Goal: Transaction & Acquisition: Subscribe to service/newsletter

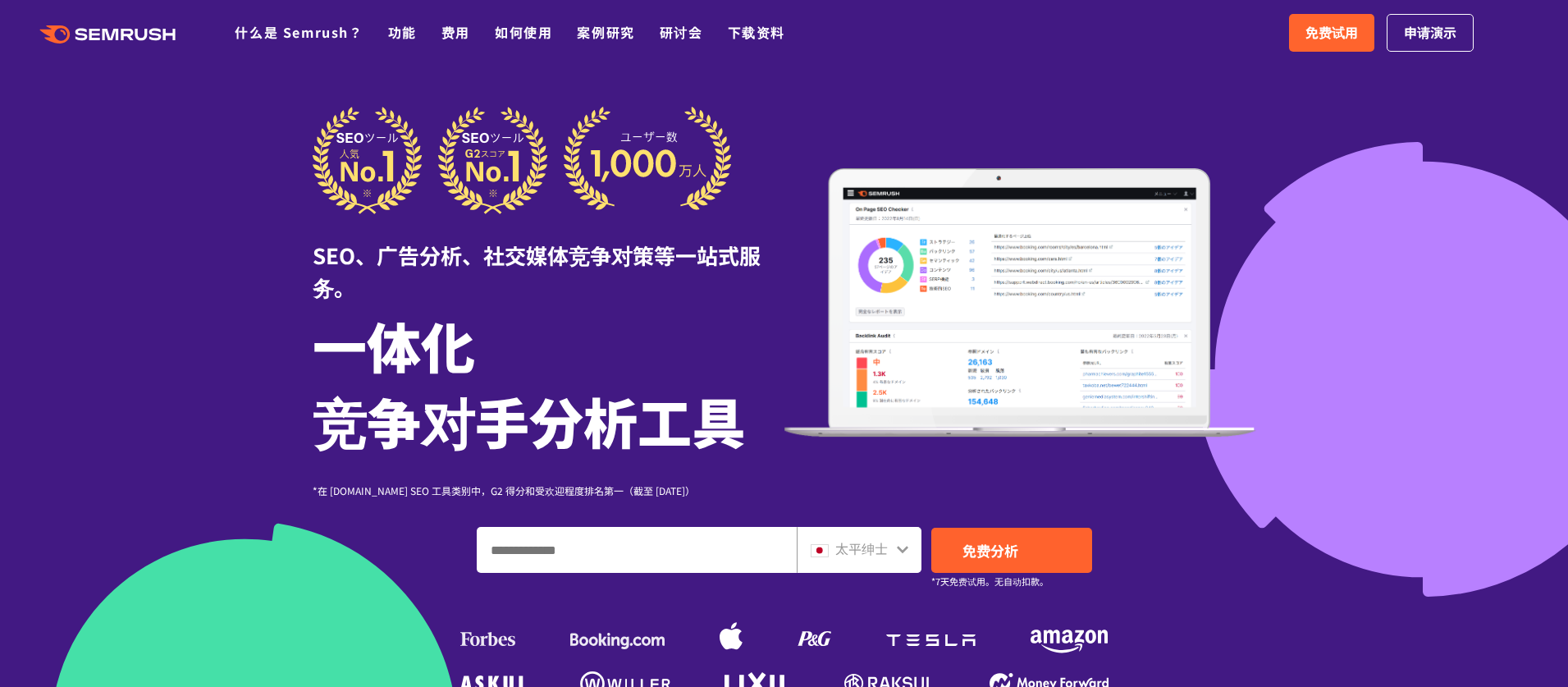
click at [1381, 235] on div at bounding box center [784, 474] width 1568 height 947
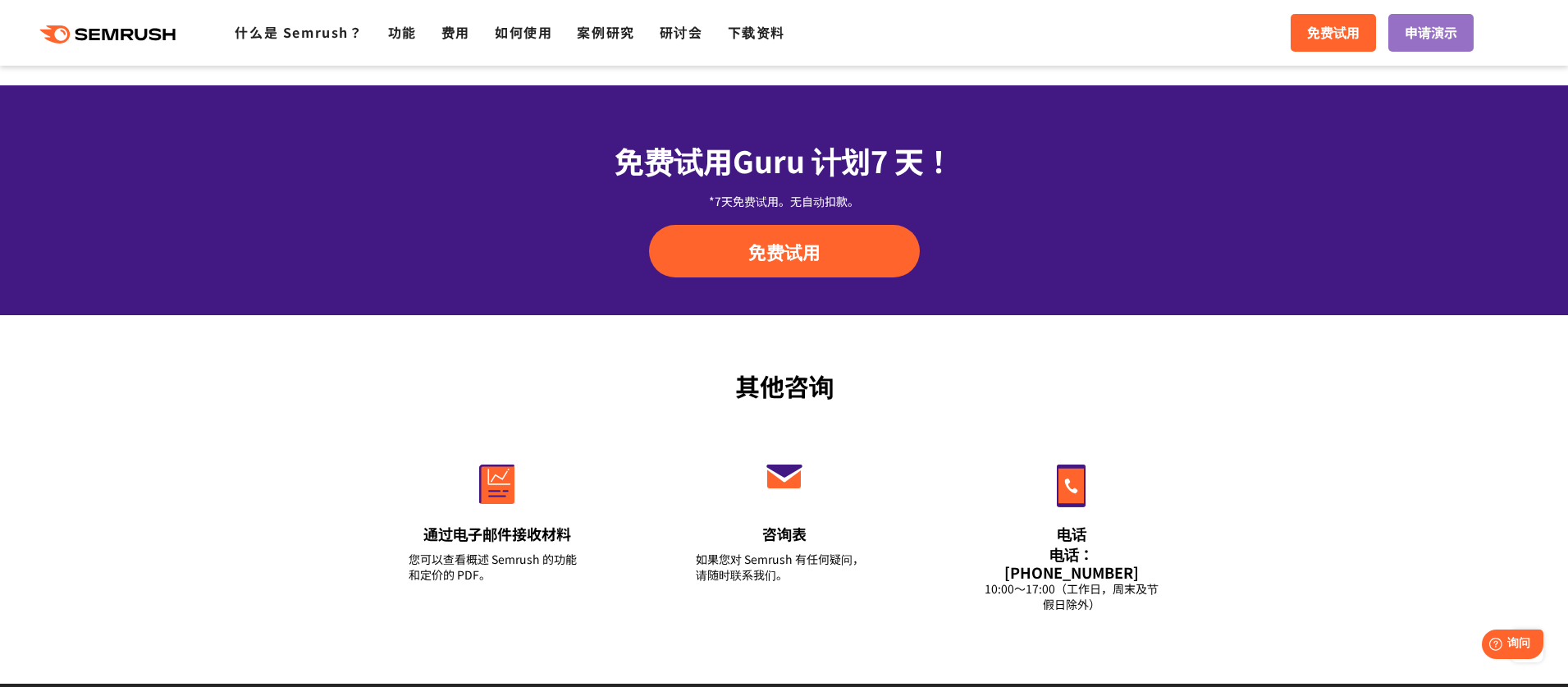
scroll to position [5497, 0]
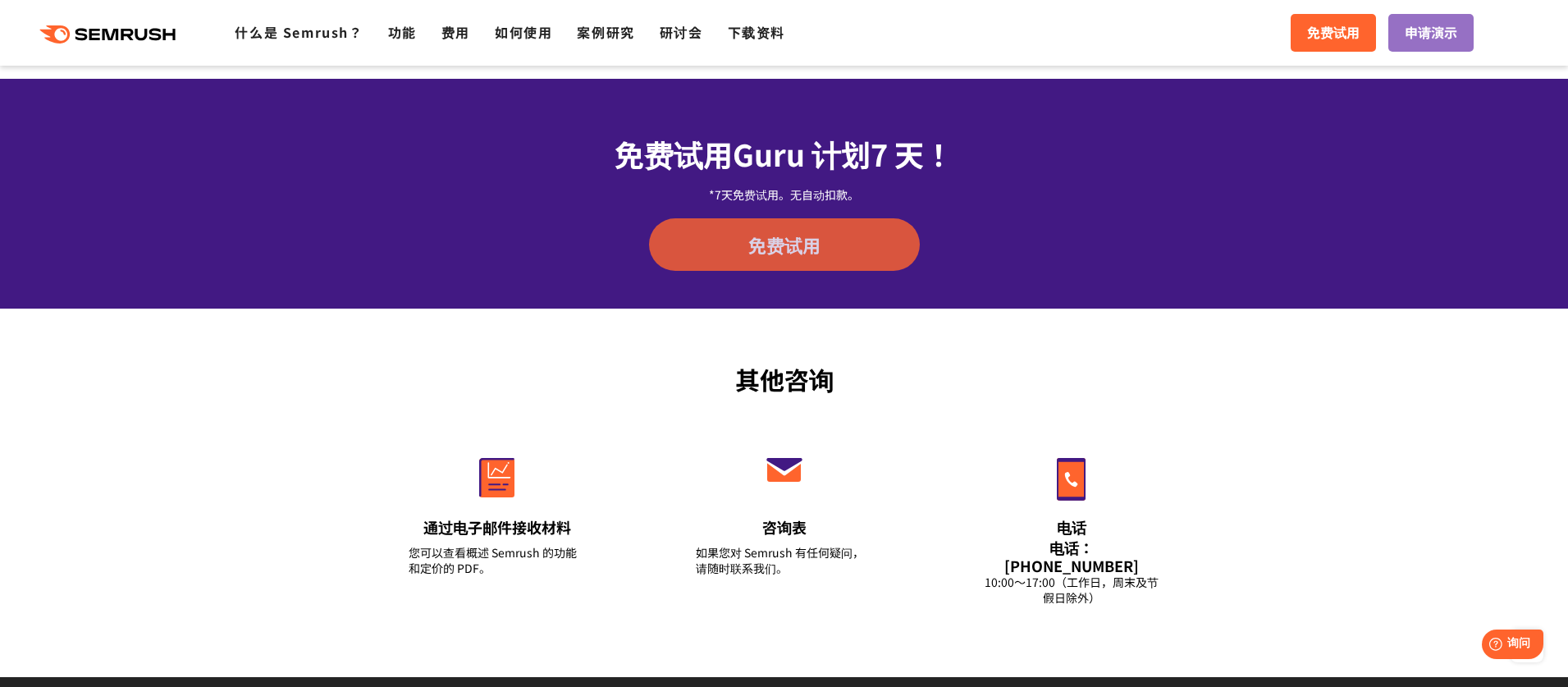
click at [831, 253] on link "免费试用" at bounding box center [784, 244] width 271 height 53
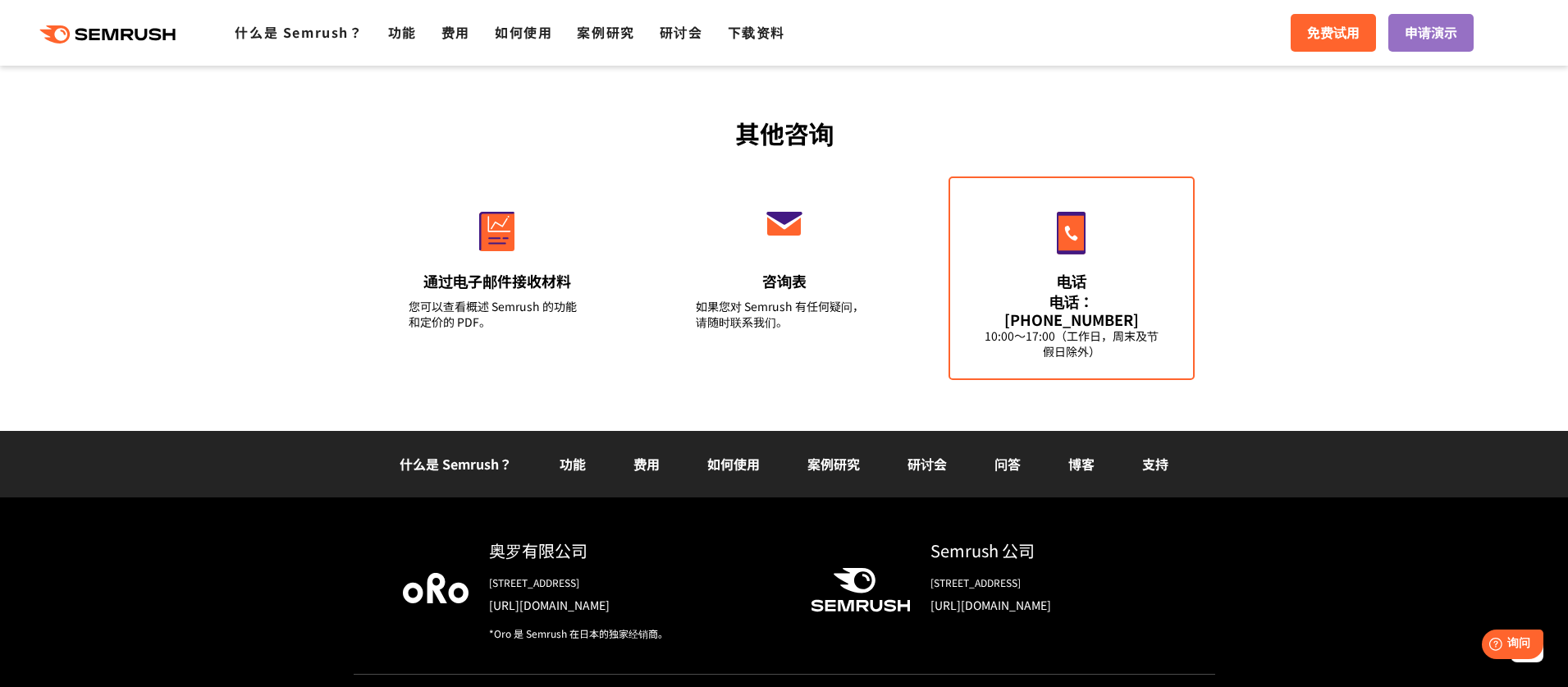
scroll to position [5780, 0]
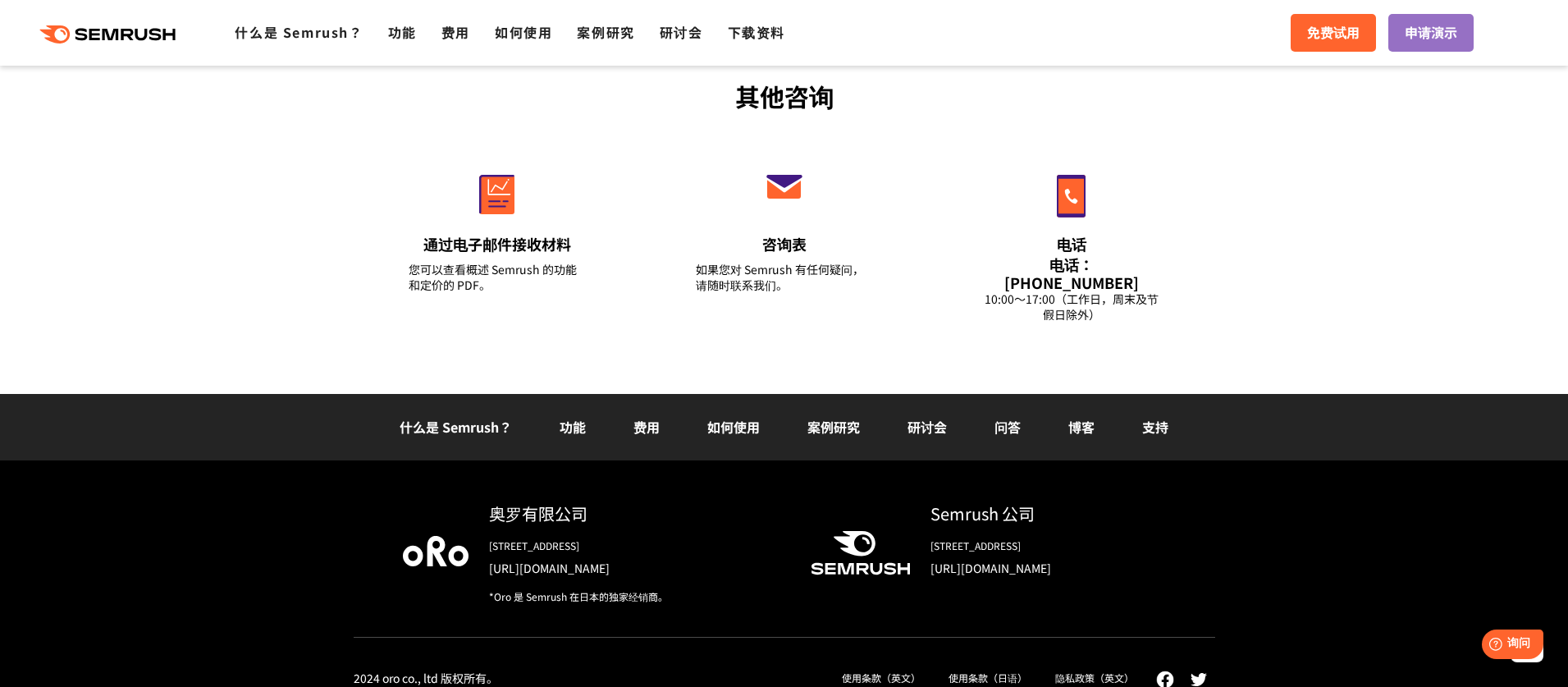
drag, startPoint x: 567, startPoint y: 531, endPoint x: 655, endPoint y: 531, distance: 88.0
click at [579, 539] on font "[STREET_ADDRESS]" at bounding box center [534, 545] width 90 height 14
drag, startPoint x: 507, startPoint y: 532, endPoint x: 663, endPoint y: 532, distance: 156.0
click at [579, 539] on font "[STREET_ADDRESS]" at bounding box center [534, 545] width 90 height 14
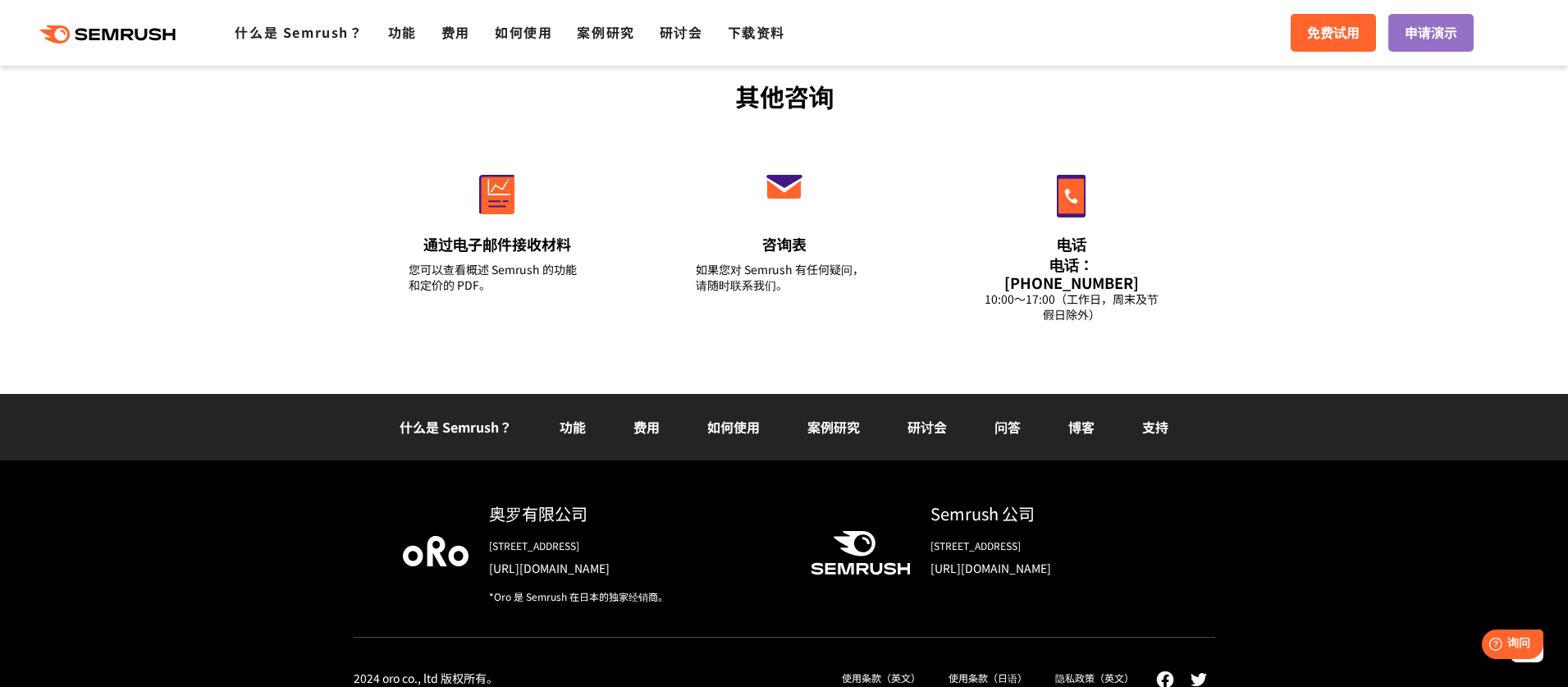
click at [579, 539] on font "[STREET_ADDRESS]" at bounding box center [534, 545] width 90 height 14
click at [572, 417] on font "功能" at bounding box center [572, 427] width 26 height 20
